Goal: Task Accomplishment & Management: Use online tool/utility

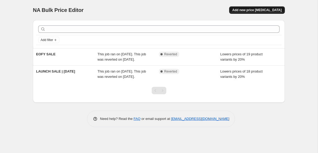
click at [269, 8] on span "Add new price [MEDICAL_DATA]" at bounding box center [256, 10] width 49 height 4
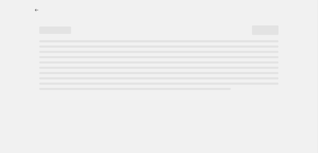
select select "percentage"
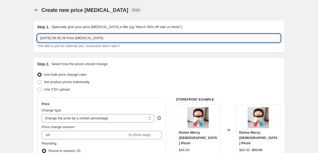
click at [128, 39] on input "[DATE] 08:36:28 Price [MEDICAL_DATA]" at bounding box center [159, 38] width 244 height 8
drag, startPoint x: 134, startPoint y: 37, endPoint x: -46, endPoint y: 15, distance: 181.7
click at [0, 15] on html "Home Settings Plans Skip to content Create new price [MEDICAL_DATA]. This page …" at bounding box center [159, 76] width 318 height 153
click at [90, 37] on input "30% Off for the Feast of St [PERSON_NAME] of Calcutta" at bounding box center [159, 38] width 244 height 8
click at [141, 40] on input "30% Off for the Feast of St [PERSON_NAME] of Calcutta" at bounding box center [159, 38] width 244 height 8
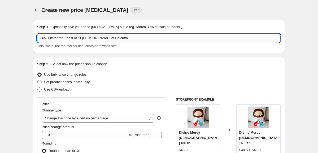
click at [55, 39] on input "30% Off for the Feast of St [PERSON_NAME] of Calcutta" at bounding box center [159, 38] width 244 height 8
drag, startPoint x: 101, startPoint y: 38, endPoint x: 251, endPoint y: 38, distance: 151.0
click at [240, 38] on input "30% Off [PERSON_NAME] Products for the Feast of St [PERSON_NAME] of Calcutta" at bounding box center [159, 38] width 244 height 8
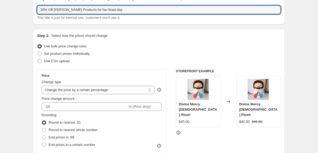
scroll to position [32, 0]
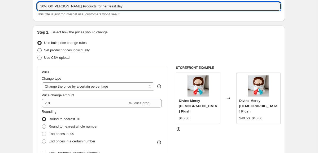
type input "30% Off [PERSON_NAME] Products for her feast day"
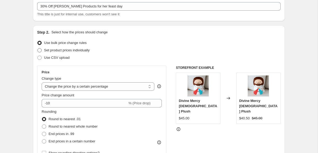
click at [89, 50] on span "Set product prices individually" at bounding box center [67, 50] width 46 height 4
click at [38, 49] on input "Set product prices individually" at bounding box center [37, 48] width 0 height 0
radio input "true"
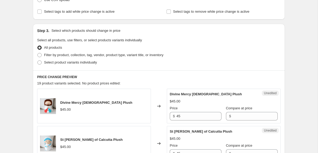
scroll to position [93, 0]
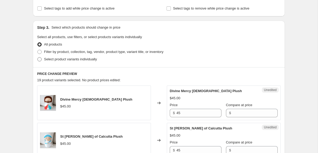
click at [95, 61] on span "Select product variants individually" at bounding box center [70, 59] width 53 height 4
click at [38, 58] on input "Select product variants individually" at bounding box center [37, 57] width 0 height 0
radio input "true"
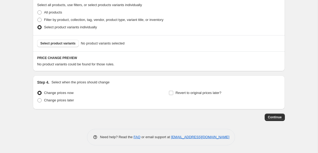
scroll to position [125, 0]
click at [75, 44] on span "Select product variants" at bounding box center [57, 43] width 35 height 4
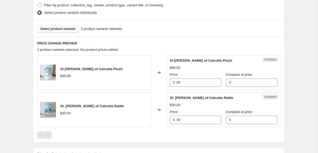
scroll to position [139, 0]
click at [237, 84] on input "Compare at price" at bounding box center [255, 83] width 45 height 8
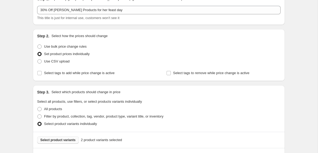
scroll to position [27, 0]
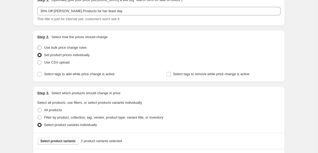
click at [77, 47] on span "Use bulk price change rules" at bounding box center [65, 48] width 42 height 4
click at [38, 46] on input "Use bulk price change rules" at bounding box center [37, 46] width 0 height 0
radio input "true"
select select "percentage"
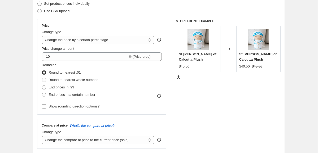
scroll to position [80, 0]
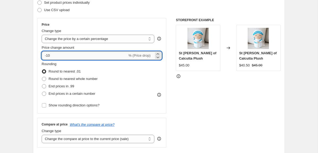
click at [67, 56] on input "-10" at bounding box center [85, 55] width 86 height 8
type input "-1"
type input "-30"
click at [193, 114] on div "STOREFRONT EXAMPLE St [PERSON_NAME] of Calcutta Plush $45.00 Changed to St [PER…" at bounding box center [228, 83] width 105 height 130
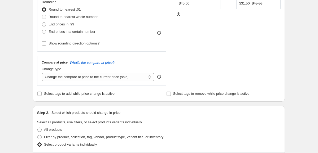
scroll to position [142, 0]
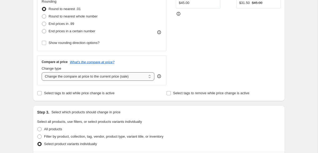
click at [132, 79] on select "Change the compare at price to the current price (sale) Change the compare at p…" at bounding box center [98, 76] width 113 height 8
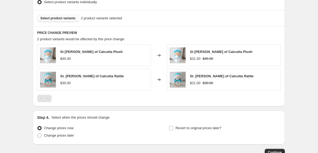
scroll to position [320, 0]
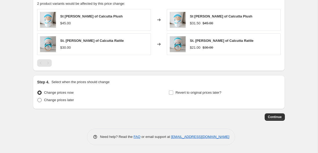
click at [61, 99] on span "Change prices later" at bounding box center [59, 100] width 30 height 4
click at [38, 98] on input "Change prices later" at bounding box center [37, 98] width 0 height 0
radio input "true"
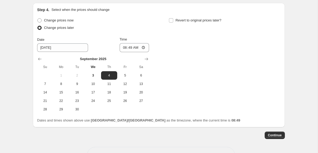
scroll to position [393, 0]
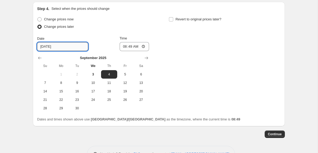
click at [58, 48] on input "[DATE]" at bounding box center [62, 46] width 51 height 8
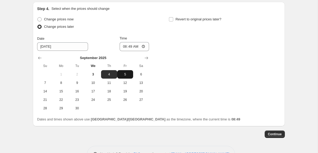
click at [127, 73] on span "5" at bounding box center [125, 74] width 12 height 4
type input "[DATE]"
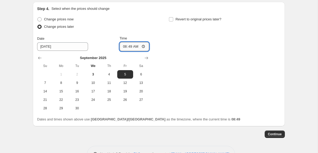
click at [145, 46] on input "08:49" at bounding box center [135, 46] width 30 height 9
type input "00:00"
click at [170, 66] on div "Change prices now Change prices later Date [DATE] Time 00:00 [DATE] Su Mo Tu We…" at bounding box center [159, 64] width 244 height 97
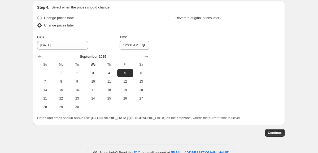
scroll to position [396, 0]
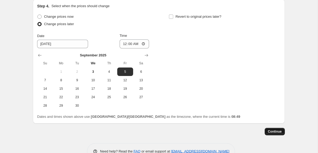
click at [279, 132] on span "Continue" at bounding box center [275, 132] width 14 height 4
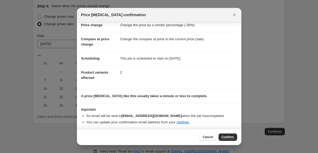
scroll to position [15, 0]
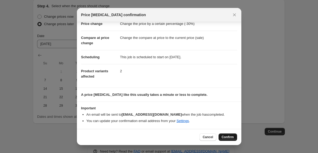
click at [229, 138] on span "Confirm" at bounding box center [228, 137] width 12 height 4
